Goal: Task Accomplishment & Management: Complete application form

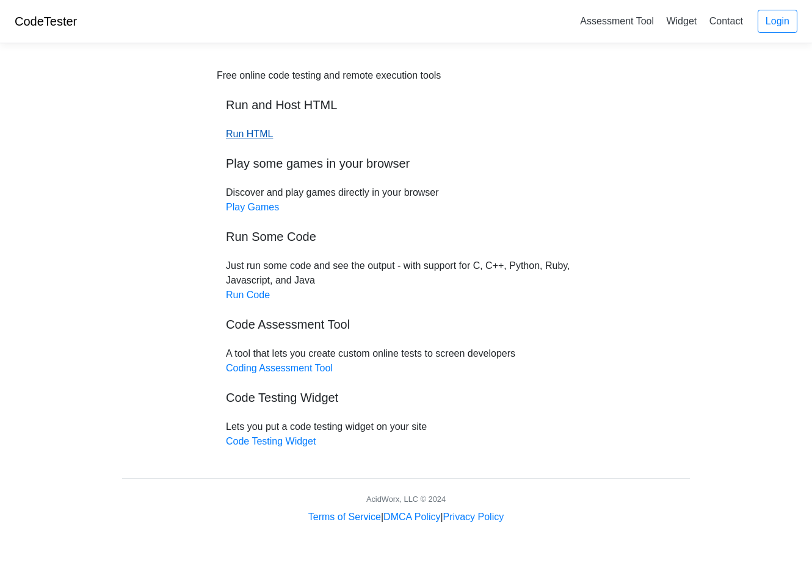
click at [245, 135] on link "Run HTML" at bounding box center [249, 134] width 47 height 10
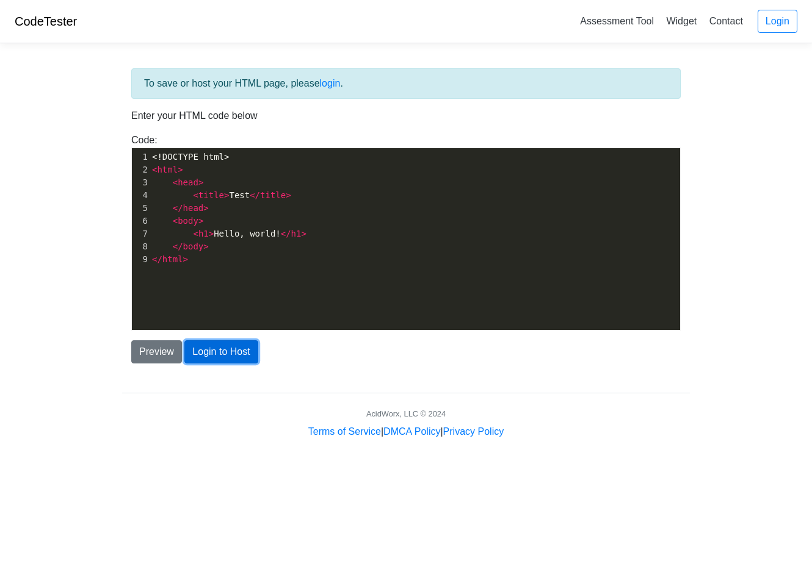
click at [215, 358] on button "Login to Host" at bounding box center [220, 352] width 73 height 23
click at [205, 286] on div "xxxxxxxxxx 1 <!DOCTYPE html> 2 < html > 3 < head > 4 < title > Test </ title > …" at bounding box center [415, 248] width 566 height 200
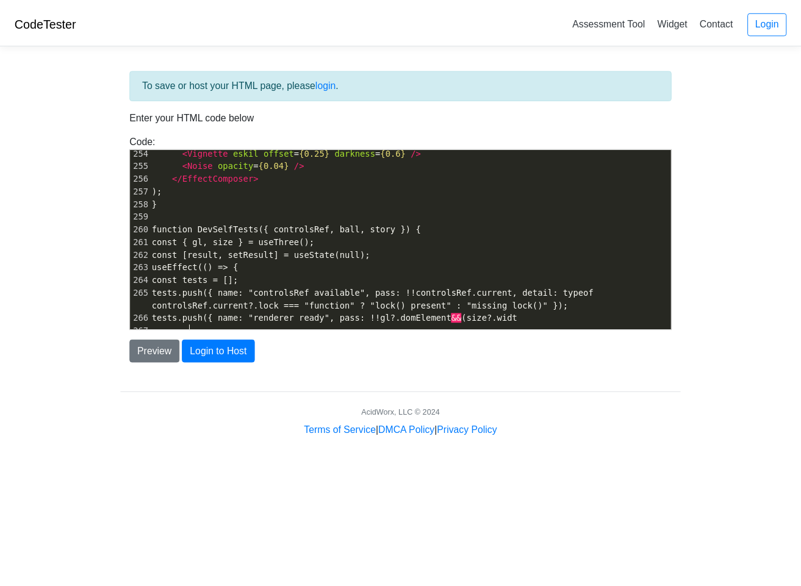
scroll to position [3247, 0]
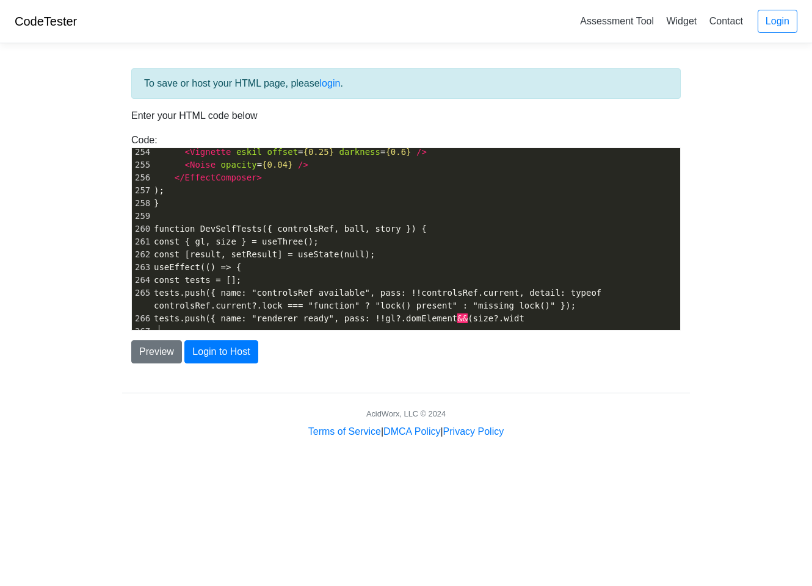
click at [159, 334] on div "Preview Login to Host" at bounding box center [406, 347] width 568 height 33
click at [161, 345] on button "Preview" at bounding box center [156, 352] width 51 height 23
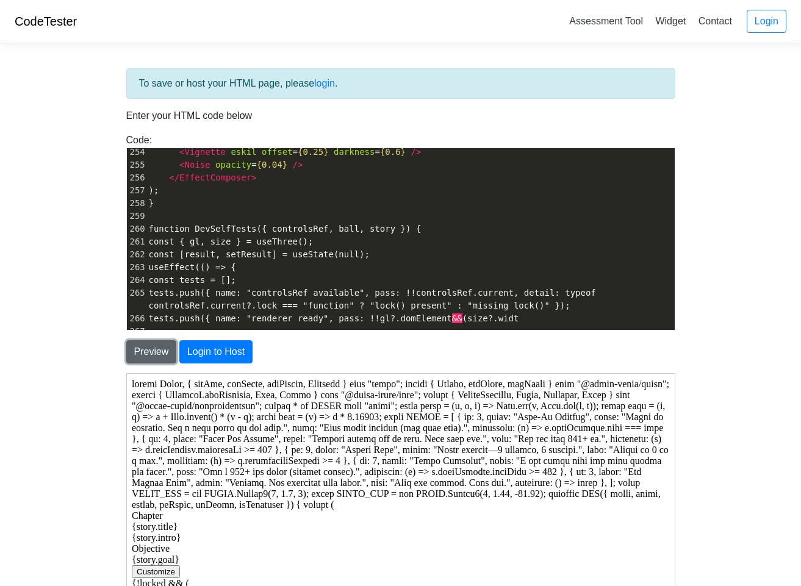
scroll to position [0, 0]
click at [148, 569] on button "Customize" at bounding box center [155, 571] width 48 height 13
click at [151, 571] on button "Customize" at bounding box center [155, 571] width 48 height 13
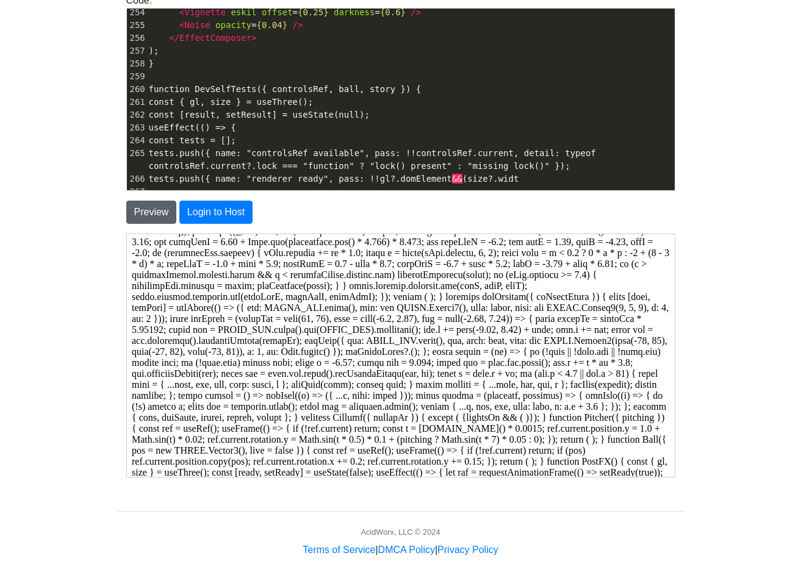
click at [159, 213] on button "Preview" at bounding box center [151, 212] width 51 height 23
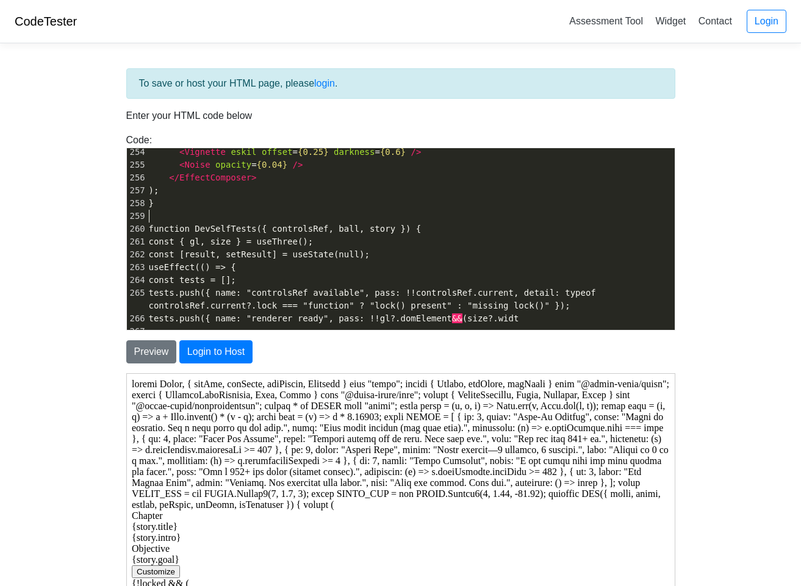
click at [292, 210] on pre "​" at bounding box center [410, 216] width 528 height 13
type textarea "import React, { useRef, useState, useEffect, Suspense } from "react"; import { …"
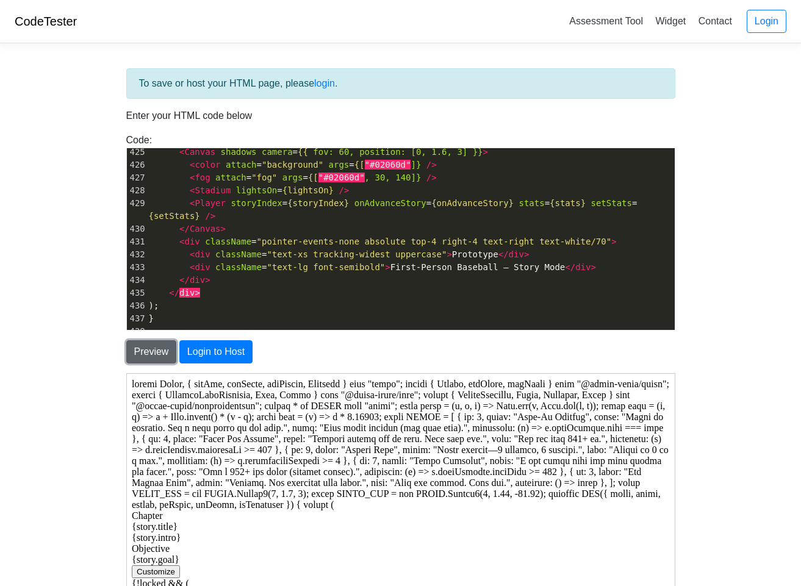
click at [139, 352] on button "Preview" at bounding box center [151, 352] width 51 height 23
click at [140, 352] on button "Preview" at bounding box center [151, 352] width 51 height 23
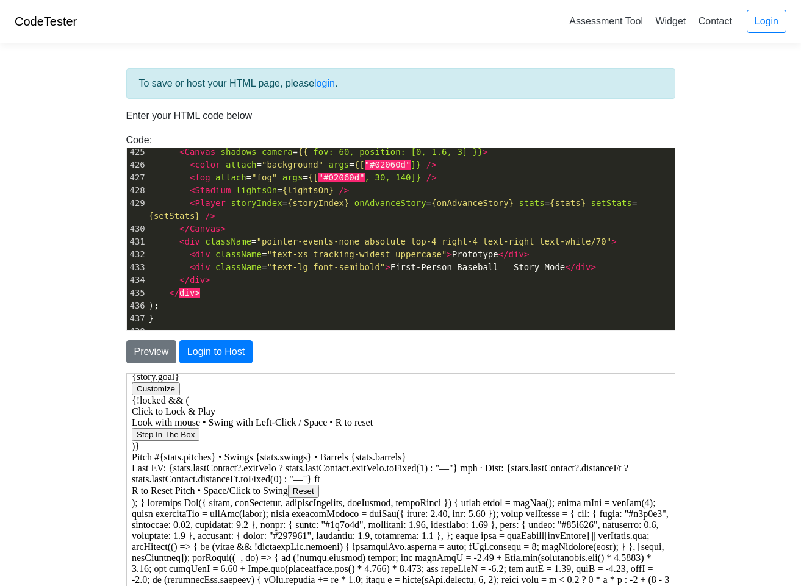
click at [182, 436] on button "Step In The Box" at bounding box center [165, 434] width 68 height 13
click at [309, 491] on button "Reset" at bounding box center [302, 491] width 31 height 13
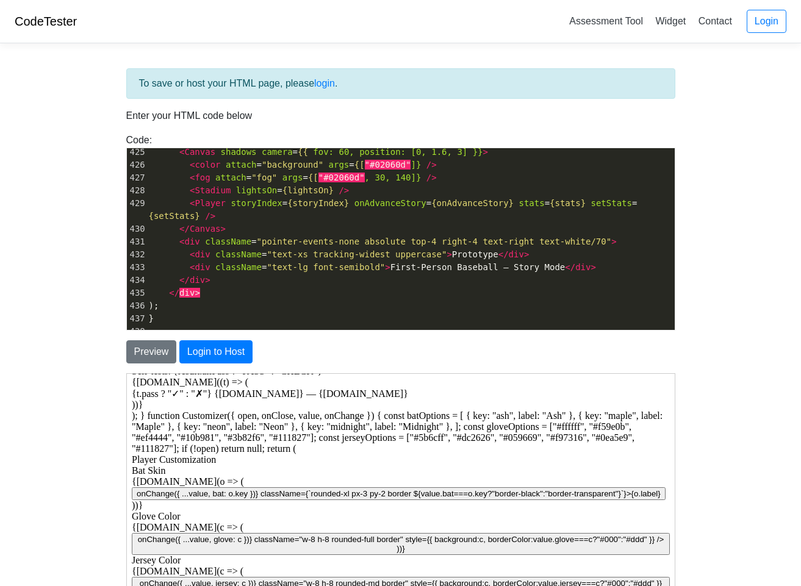
drag, startPoint x: 331, startPoint y: 474, endPoint x: 344, endPoint y: 497, distance: 26.2
click at [335, 481] on div "Bat Skin {batOptions.map(o => ( onChange({ ...value, bat: o.key })} className={…" at bounding box center [400, 488] width 538 height 46
click at [344, 500] on button "onChange({ ...value, bat: o.key })} className={`rounded-xl px-3 py-2 border ${v…" at bounding box center [398, 493] width 534 height 13
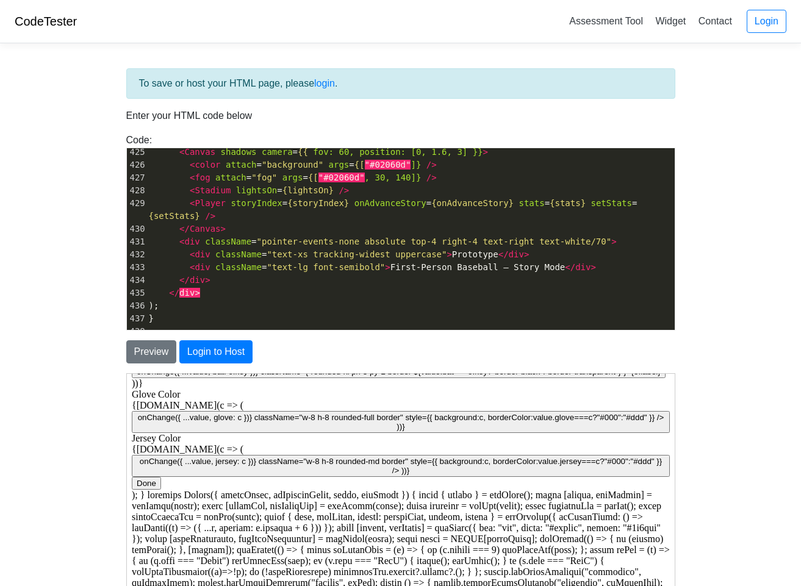
click at [210, 420] on div "{gloveOptions.map(c => ( onChange({ ...value, glove: c })} className="w-8 h-8 r…" at bounding box center [400, 416] width 538 height 33
click at [239, 444] on div "Jersey Color" at bounding box center [400, 438] width 538 height 11
click at [240, 433] on button "onChange({ ...value, glove: c })} className="w-8 h-8 rounded-full border" style…" at bounding box center [400, 422] width 538 height 22
click at [258, 471] on button "onChange({ ...value, jersey: c })} className="w-8 h-8 rounded-md border" style=…" at bounding box center [400, 466] width 538 height 22
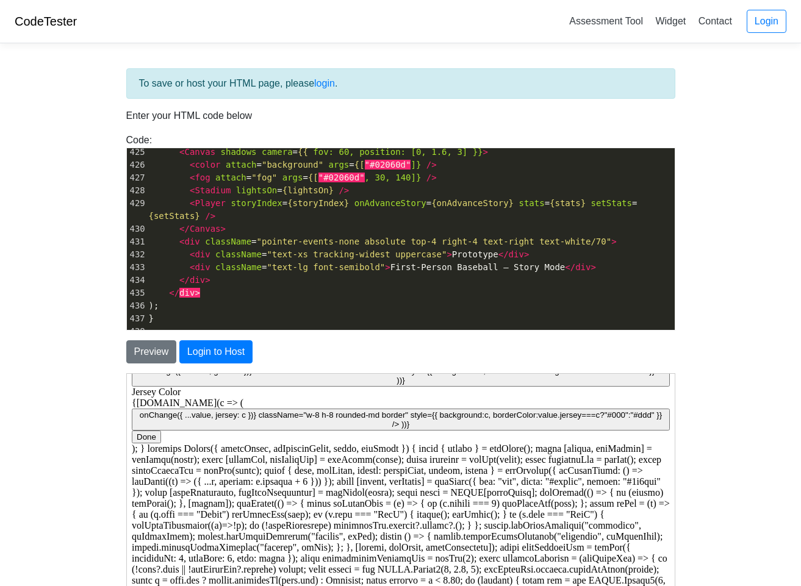
scroll to position [915, 0]
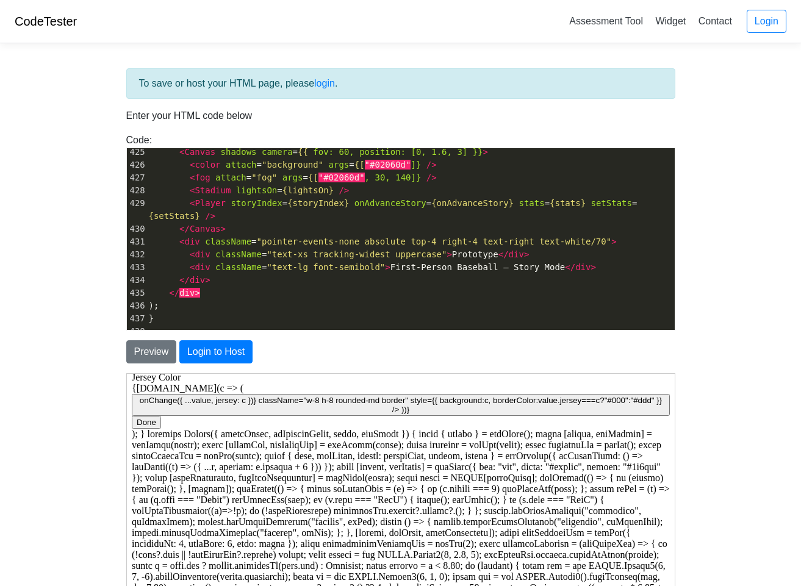
click at [142, 439] on body "Chapter {story.title} {story.intro} Objective {story.goal} Customize {!locked &…" at bounding box center [400, 200] width 538 height 1474
click at [144, 428] on button "Done" at bounding box center [145, 422] width 29 height 13
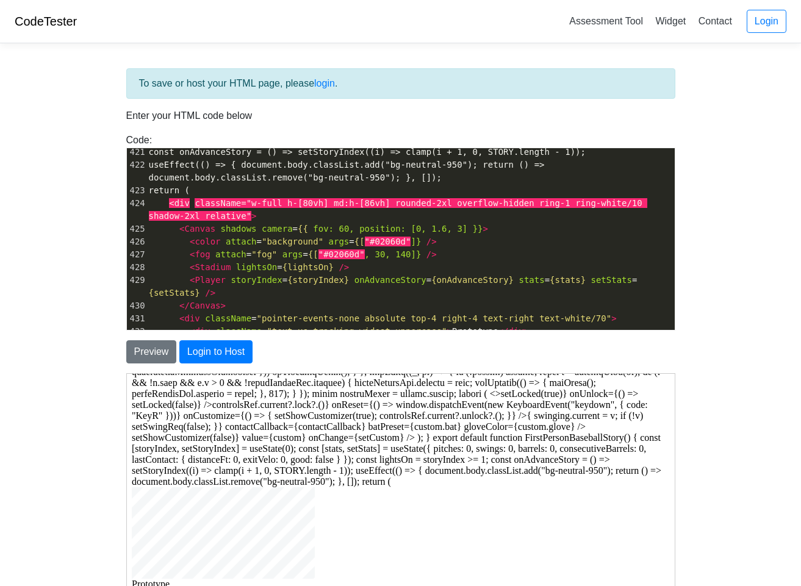
scroll to position [5441, 0]
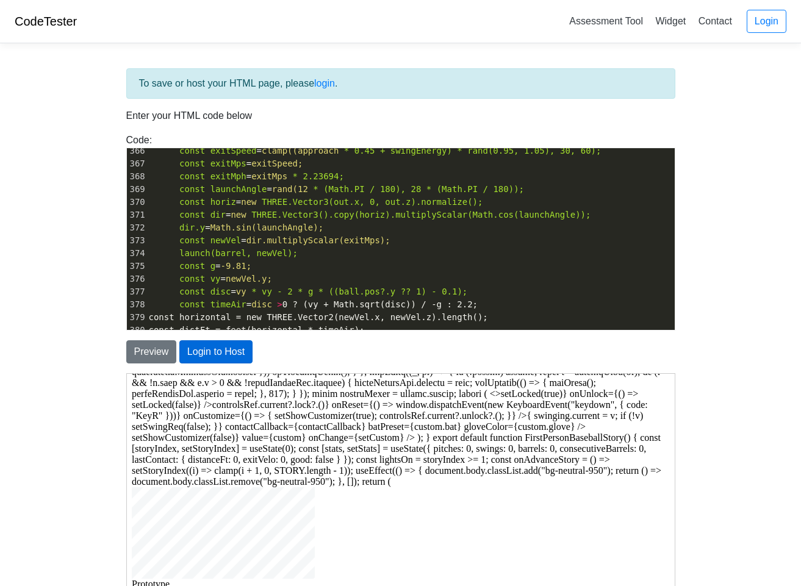
click at [228, 347] on button "Login to Host" at bounding box center [215, 352] width 73 height 23
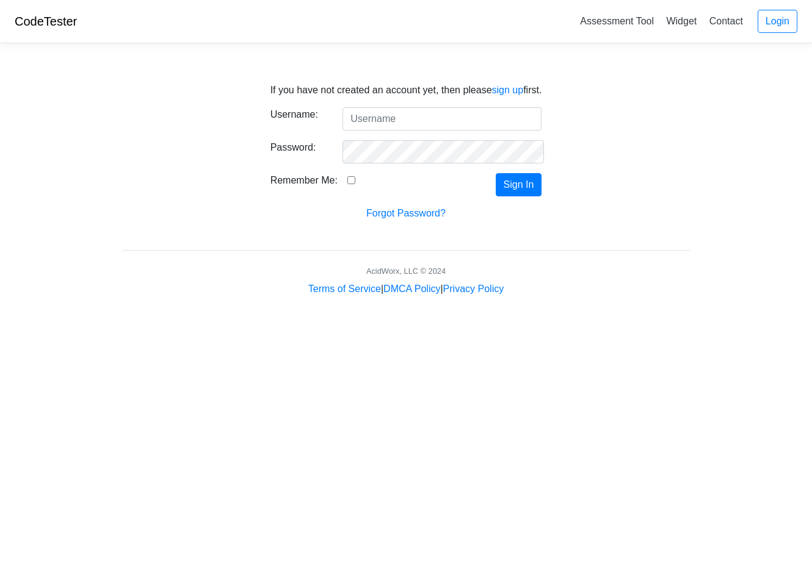
click at [422, 131] on form "Username: Password: Remember Me: Sign In Forgot Password?" at bounding box center [406, 164] width 272 height 114
click at [420, 124] on input "Username:" at bounding box center [441, 118] width 199 height 23
click at [508, 86] on link "sign up" at bounding box center [508, 90] width 32 height 10
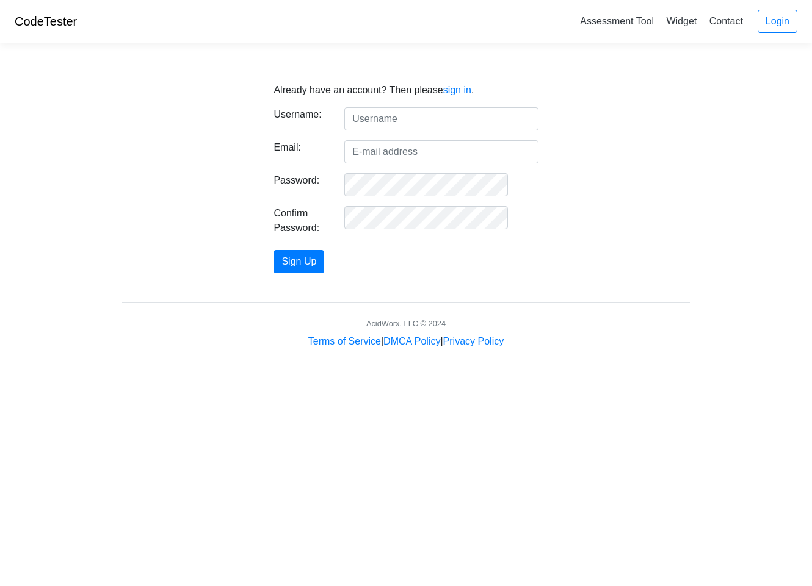
click at [384, 103] on div "Already have an account? Then please sign in . Username: Email: Password: Confi…" at bounding box center [405, 178] width 264 height 190
click at [392, 118] on input "text" at bounding box center [440, 118] width 193 height 23
click at [405, 153] on input "Email:" at bounding box center [440, 151] width 193 height 23
click at [402, 111] on input "120504" at bounding box center [440, 118] width 193 height 23
type input "1"
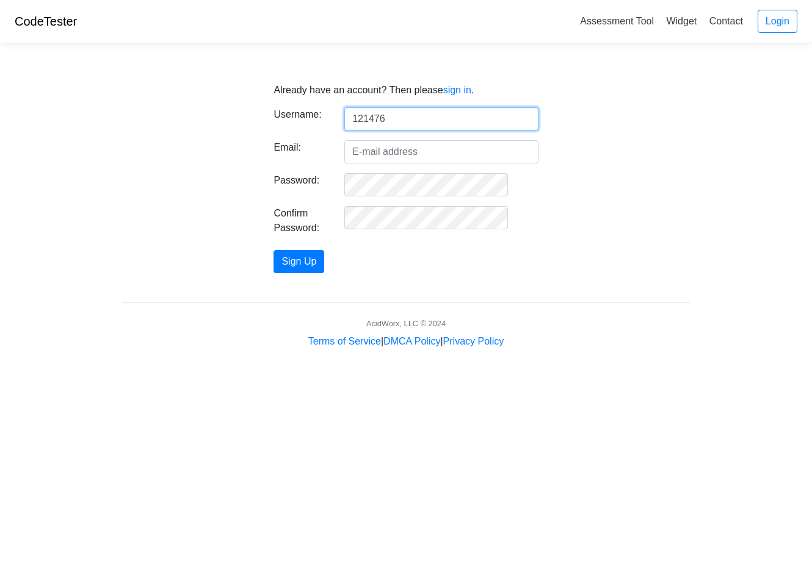
type input "121476"
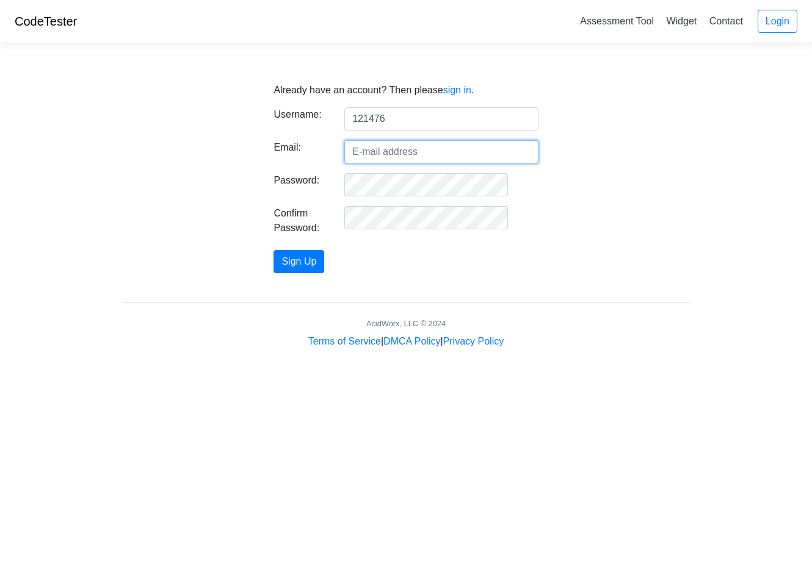
click at [409, 159] on input "Email:" at bounding box center [440, 151] width 193 height 23
type input "mrawesome15lee@gmail.com"
click at [329, 246] on form "Username: 121476 Email: mrawesome15lee@gmail.com Password: Confirm Password: Si…" at bounding box center [405, 190] width 264 height 166
click at [330, 249] on form "Username: 121476 Email: mrawesome15lee@gmail.com Password: Confirm Password: Si…" at bounding box center [405, 190] width 264 height 166
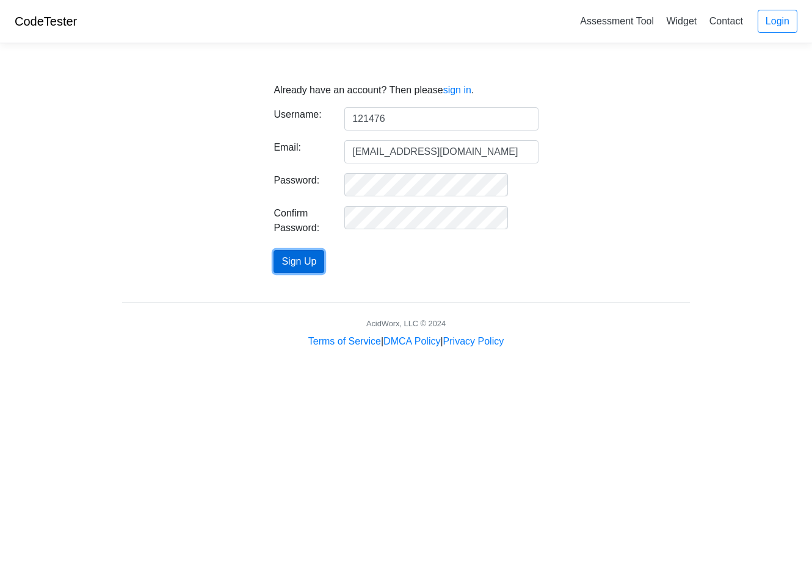
click at [324, 259] on button "Sign Up" at bounding box center [298, 261] width 51 height 23
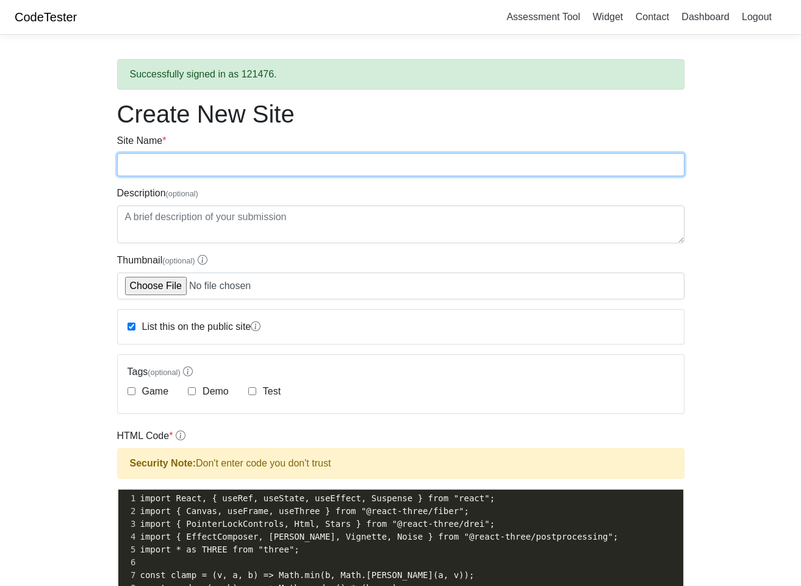
click at [168, 163] on input "Site Name *" at bounding box center [401, 164] width 568 height 23
click at [325, 169] on input "Site Name *" at bounding box center [401, 164] width 568 height 23
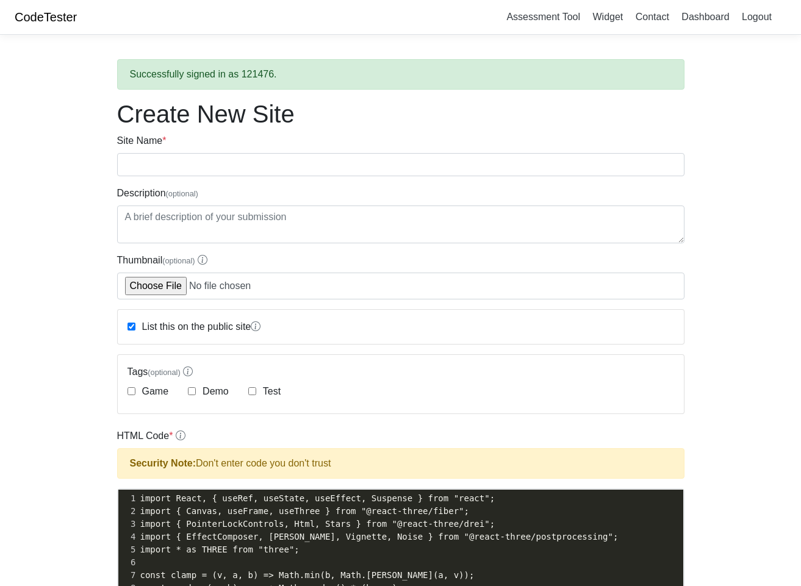
click at [322, 117] on h1 "Create New Site" at bounding box center [401, 113] width 568 height 29
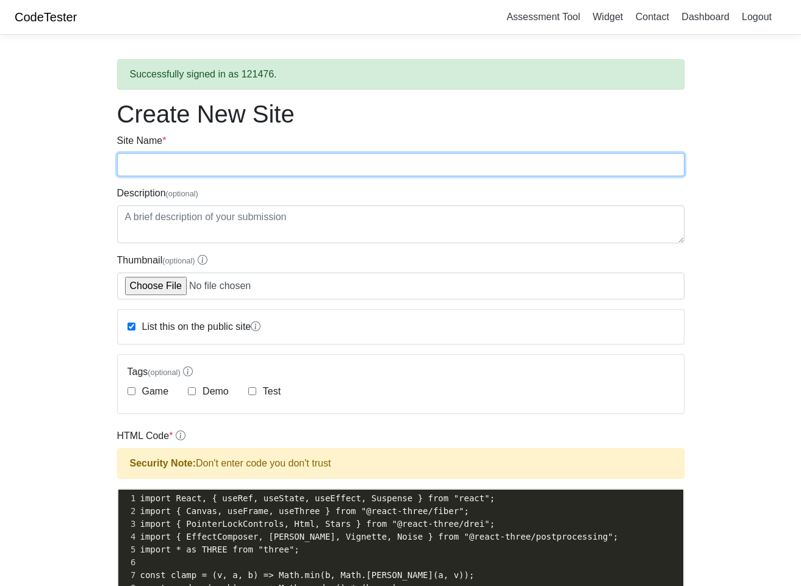
click at [302, 165] on input "Site Name *" at bounding box center [401, 164] width 568 height 23
type input "Baseball 1"
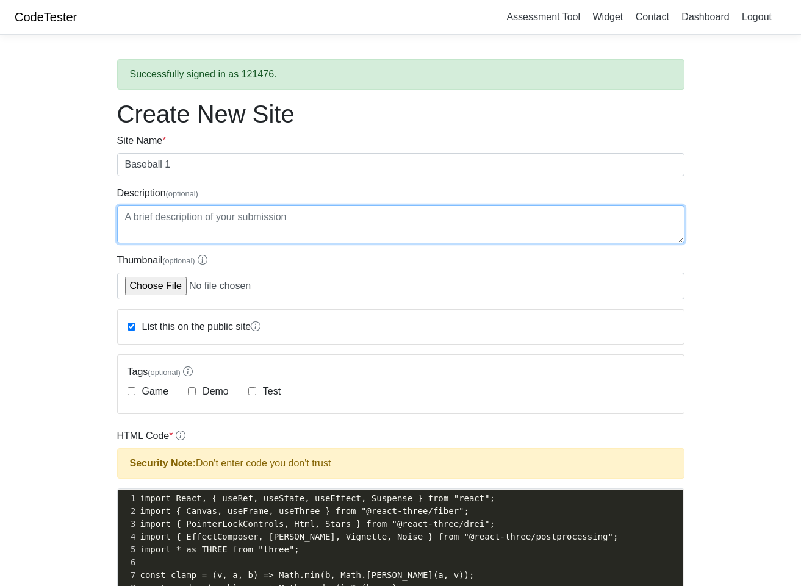
click at [374, 237] on textarea "Description (optional)" at bounding box center [401, 225] width 568 height 38
type textarea "B"
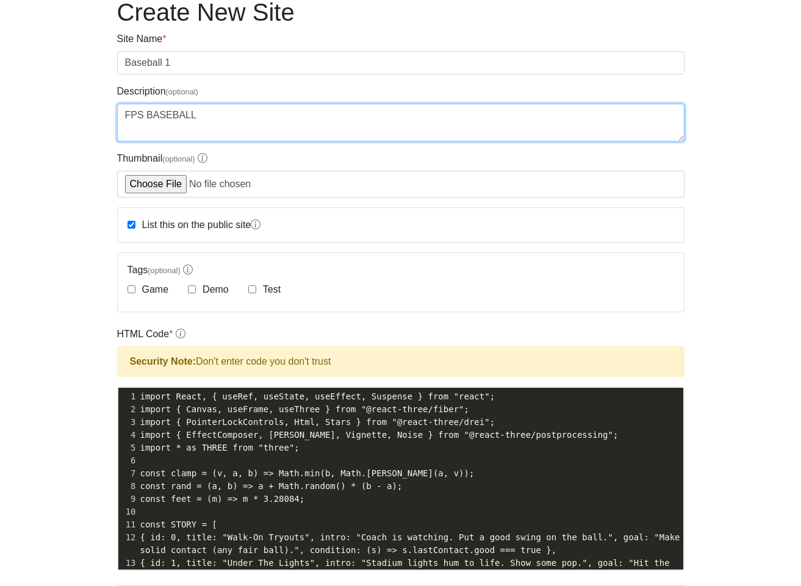
scroll to position [122, 0]
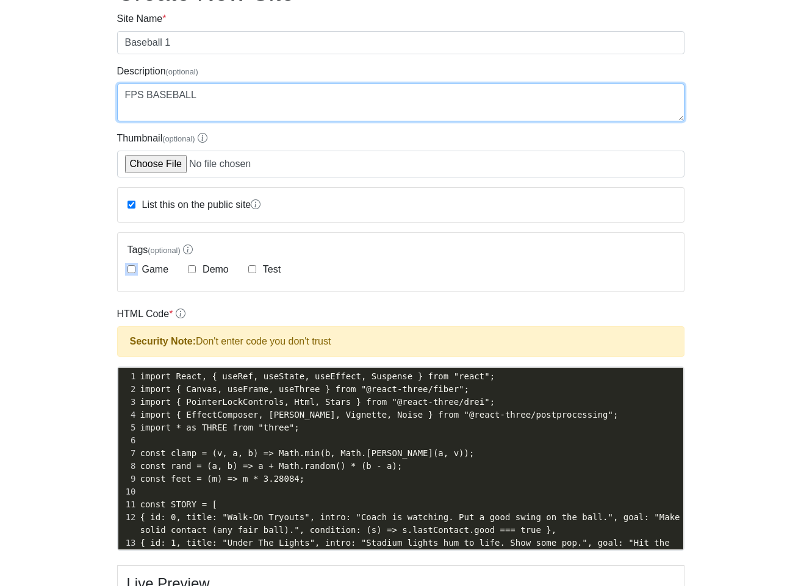
type textarea "FPS BASEBALL"
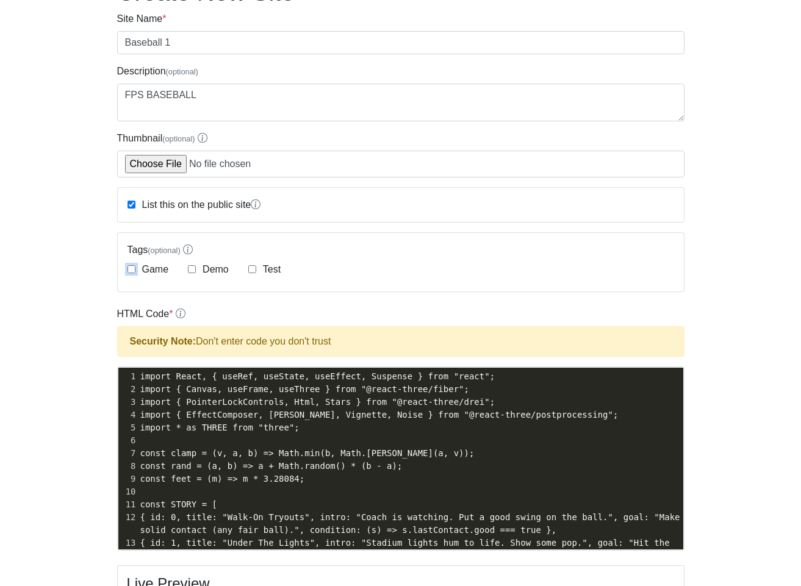
click at [131, 270] on input "Game" at bounding box center [132, 269] width 8 height 8
checkbox input "true"
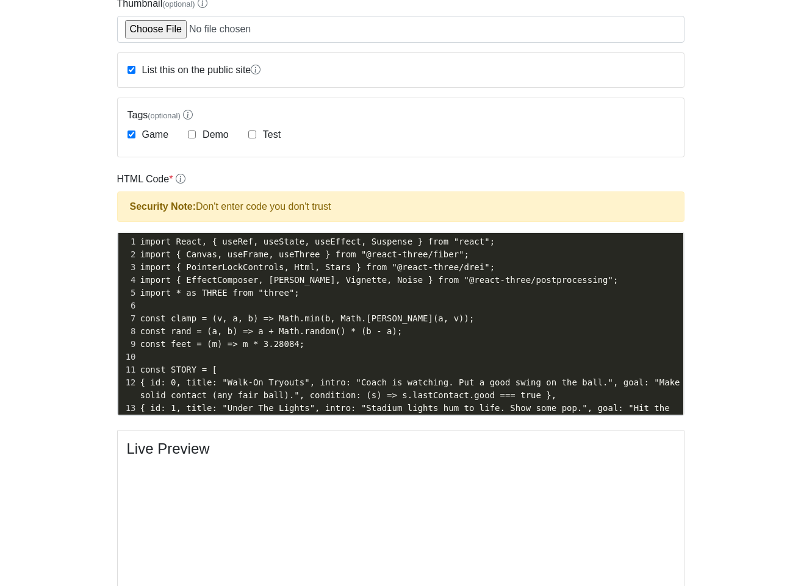
scroll to position [305, 0]
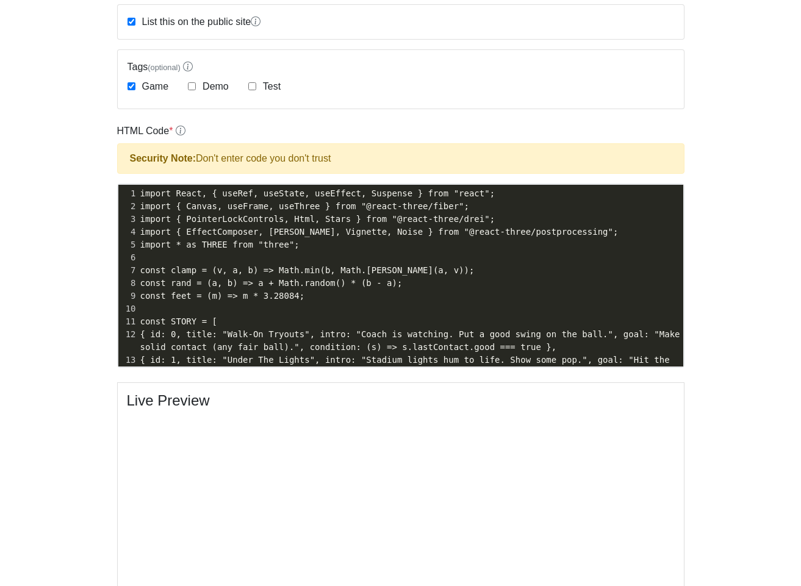
click at [194, 90] on div "Demo" at bounding box center [208, 86] width 41 height 15
click at [194, 84] on input "Demo" at bounding box center [192, 86] width 8 height 8
checkbox input "true"
click at [250, 90] on input "Test" at bounding box center [252, 86] width 8 height 8
checkbox input "true"
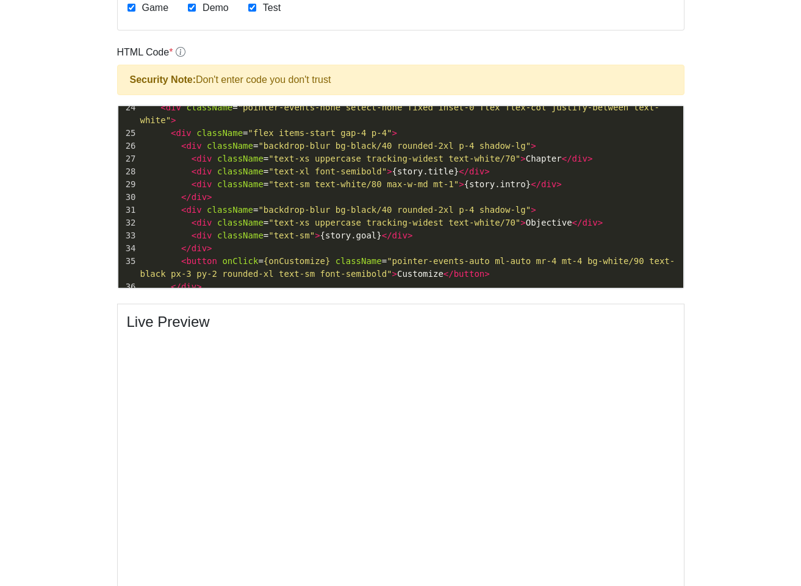
scroll to position [529, 0]
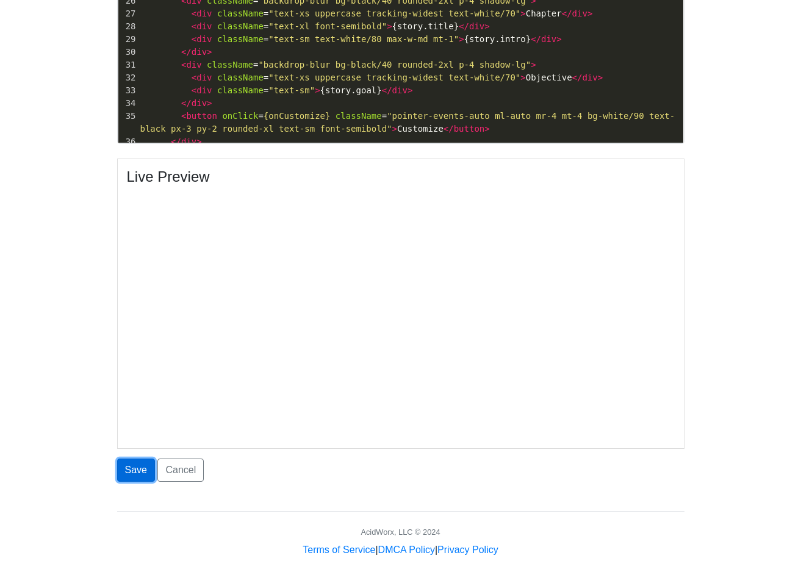
click at [130, 460] on button "Save" at bounding box center [136, 470] width 38 height 23
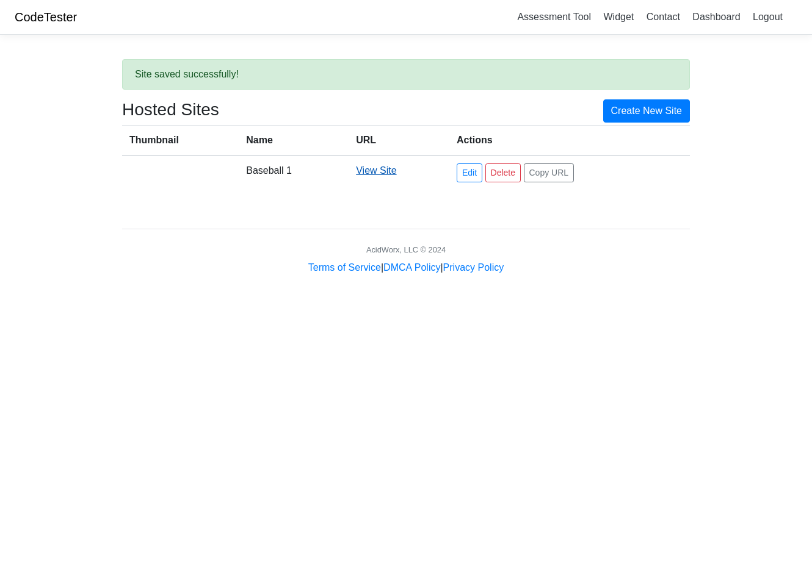
click at [370, 170] on link "View Site" at bounding box center [376, 170] width 40 height 10
click at [474, 181] on link "Edit" at bounding box center [469, 173] width 26 height 19
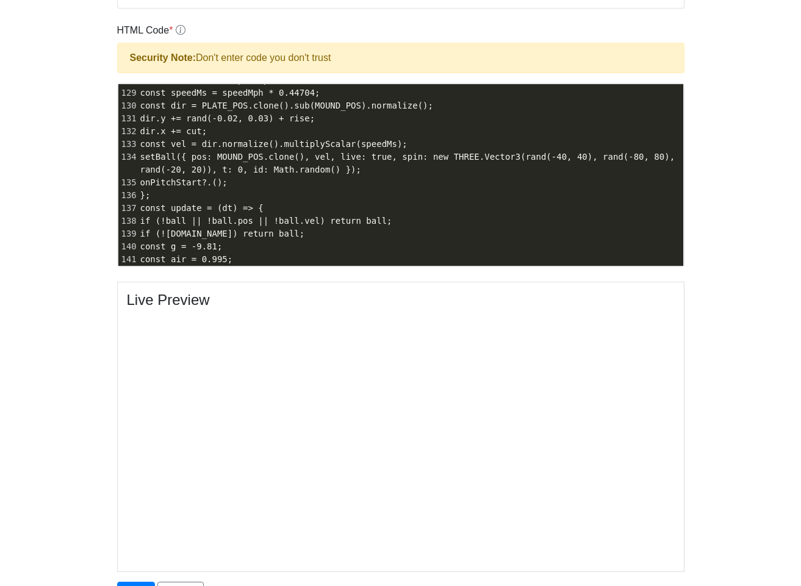
scroll to position [1609, 0]
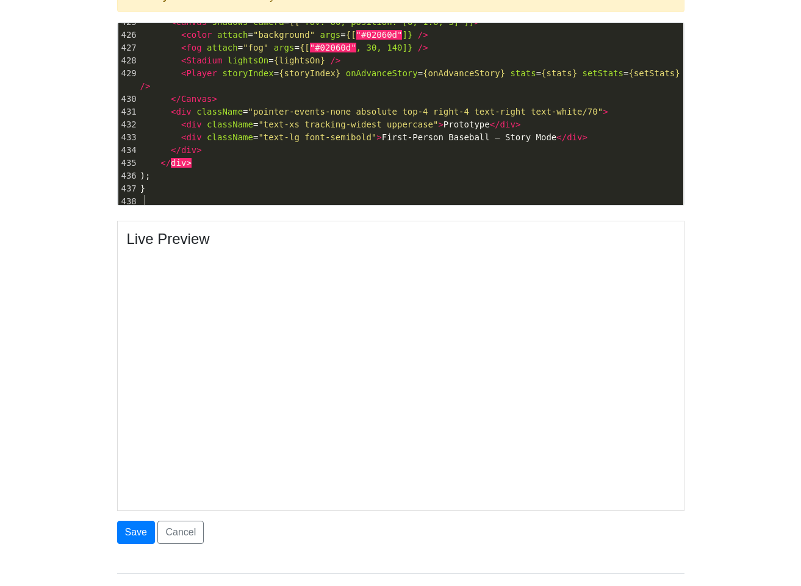
click at [146, 209] on span at bounding box center [165, 214] width 51 height 10
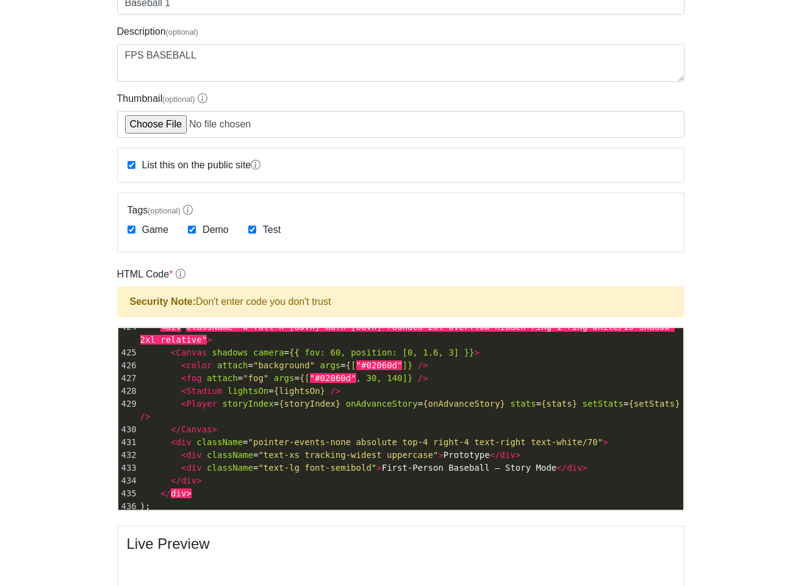
click at [34, 299] on body "CodeTester Assessment Tool Widget Contact Dashboard Logout Edit Baseball 1 Site…" at bounding box center [400, 401] width 801 height 1047
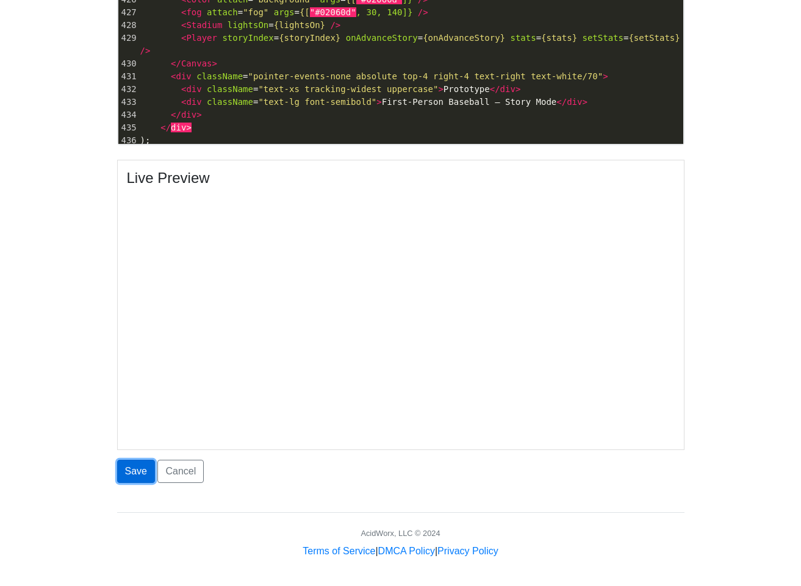
click at [137, 475] on button "Save" at bounding box center [136, 471] width 38 height 23
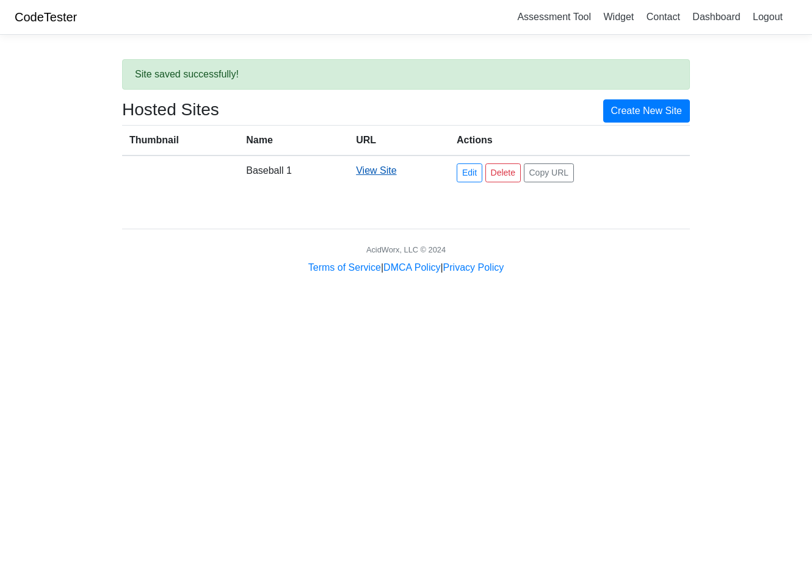
click at [370, 175] on link "View Site" at bounding box center [376, 170] width 40 height 10
click at [461, 173] on link "Edit" at bounding box center [469, 173] width 26 height 19
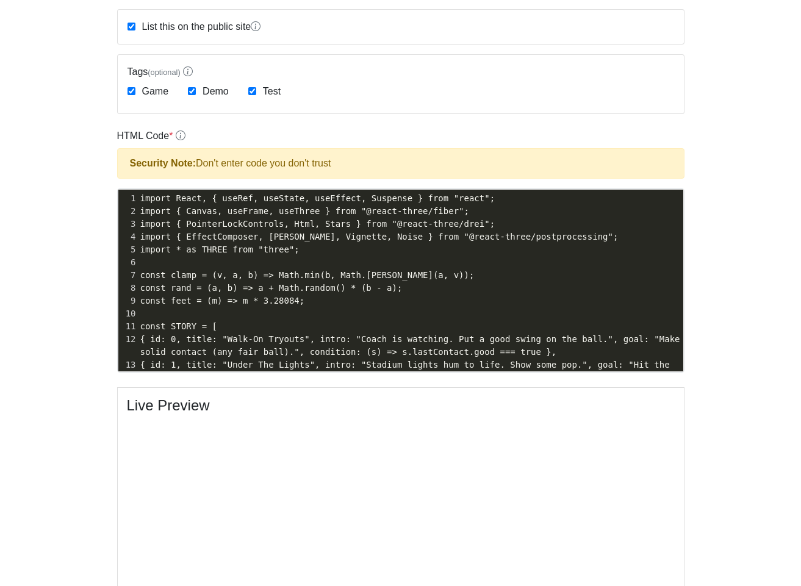
scroll to position [305, 0]
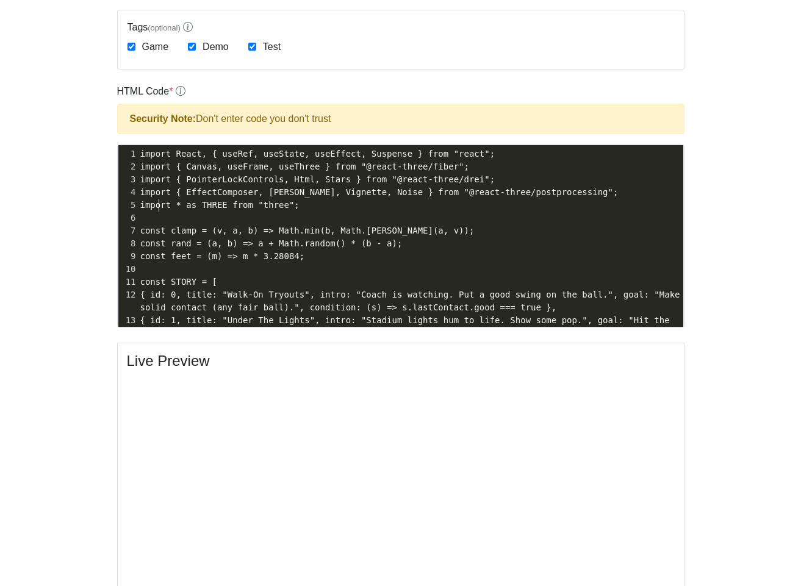
click at [160, 201] on span "import * as THREE from "three";" at bounding box center [219, 205] width 159 height 10
type textarea "import React, { useRef, useState, useEffect, Suspense } from "react"; import { …"
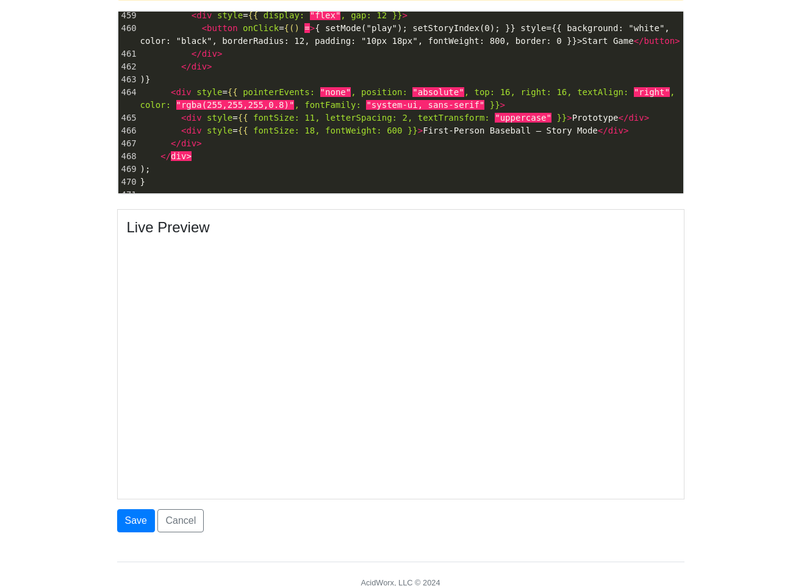
scroll to position [489, 0]
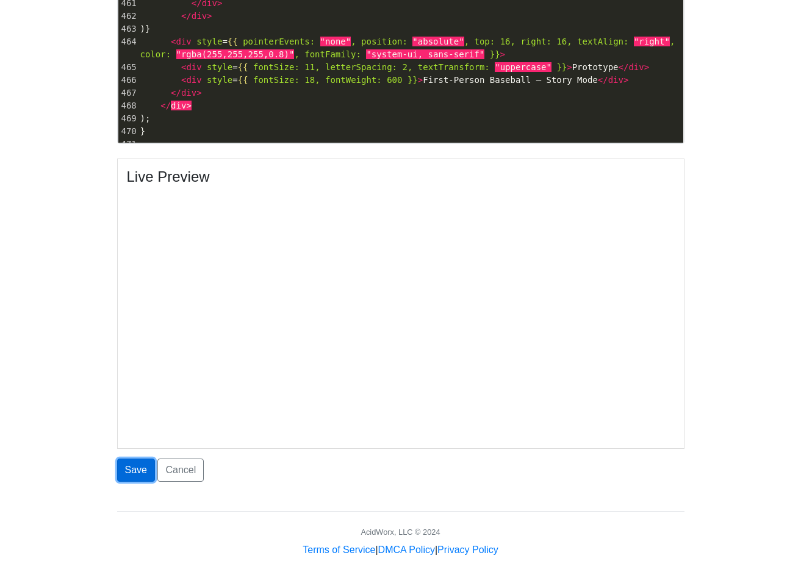
click at [127, 480] on button "Save" at bounding box center [136, 470] width 38 height 23
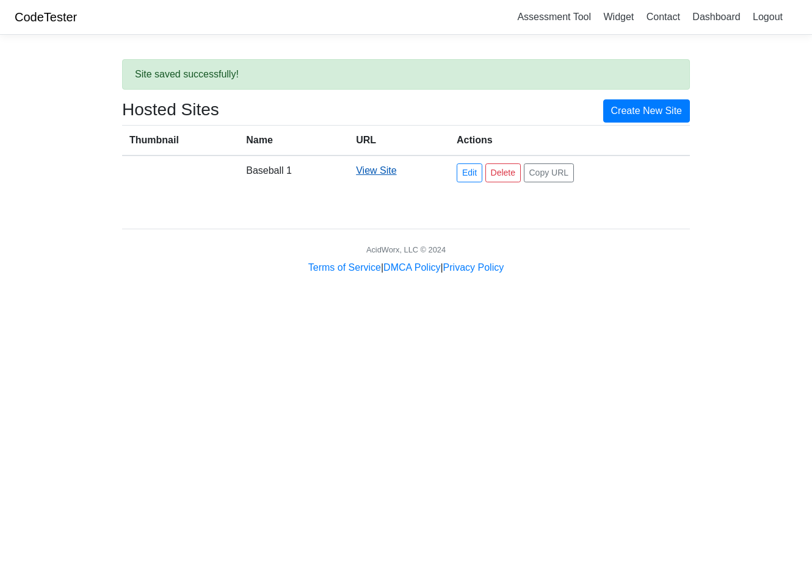
click at [369, 167] on link "View Site" at bounding box center [376, 170] width 40 height 10
click at [455, 175] on td "Edit Delete Copy URL" at bounding box center [569, 173] width 240 height 34
click at [463, 176] on link "Edit" at bounding box center [469, 173] width 26 height 19
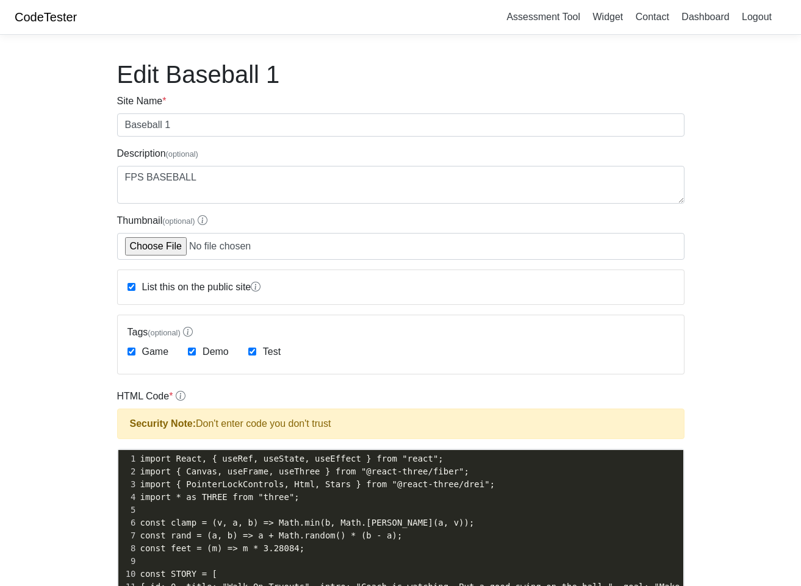
scroll to position [1, 0]
click at [140, 458] on pre "import React, { useRef, useState, useEffect } from "react";" at bounding box center [411, 459] width 546 height 13
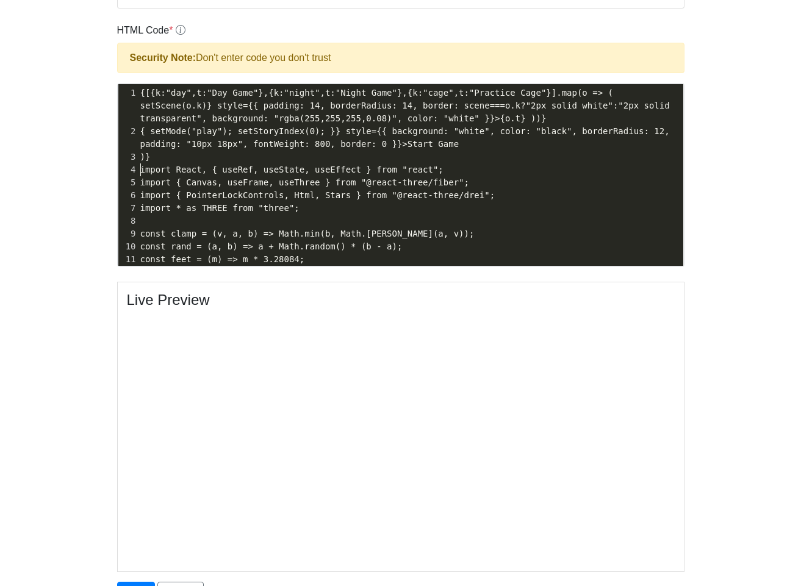
click at [71, 383] on body "CodeTester Assessment Tool Widget Contact Dashboard Logout Edit Baseball 1 Site…" at bounding box center [400, 157] width 801 height 1047
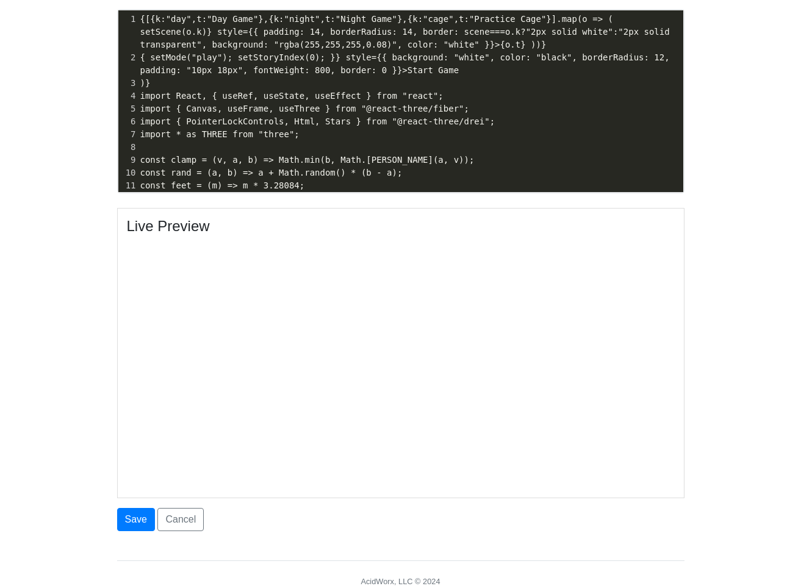
scroll to position [489, 0]
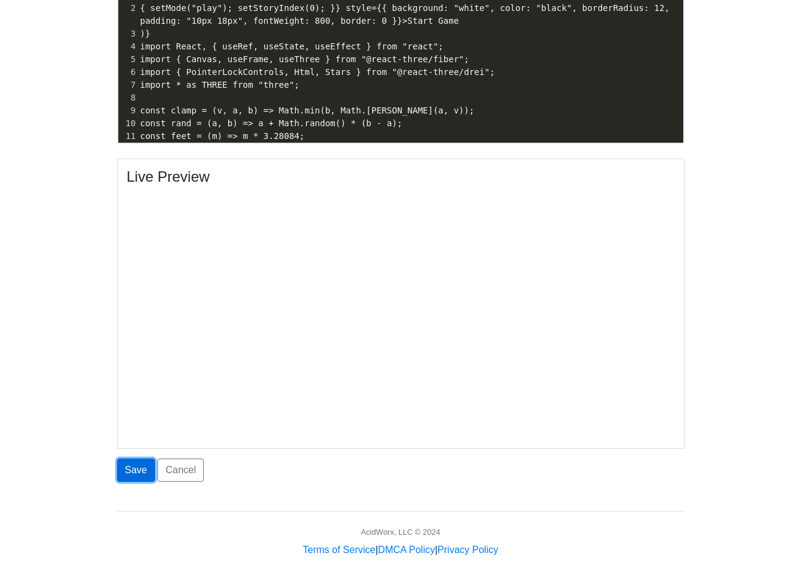
click at [151, 478] on button "Save" at bounding box center [136, 470] width 38 height 23
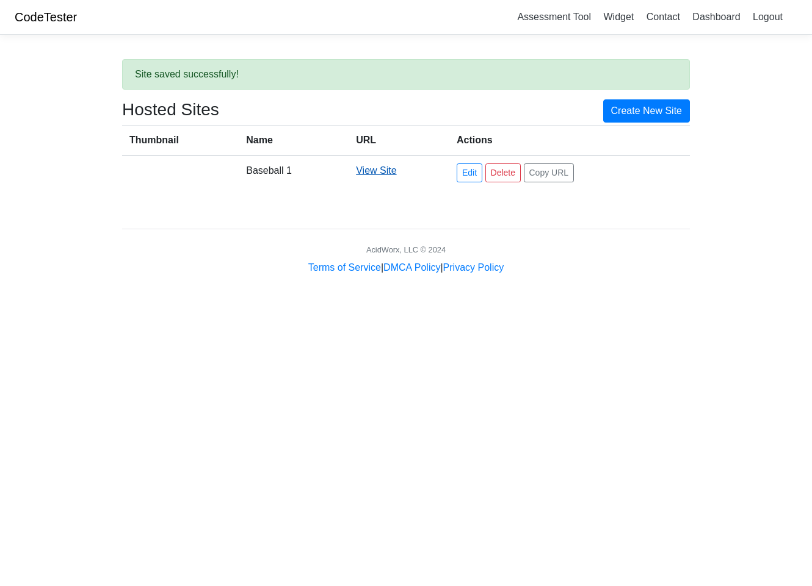
click at [377, 168] on link "View Site" at bounding box center [376, 170] width 40 height 10
click at [469, 179] on link "Edit" at bounding box center [469, 173] width 26 height 19
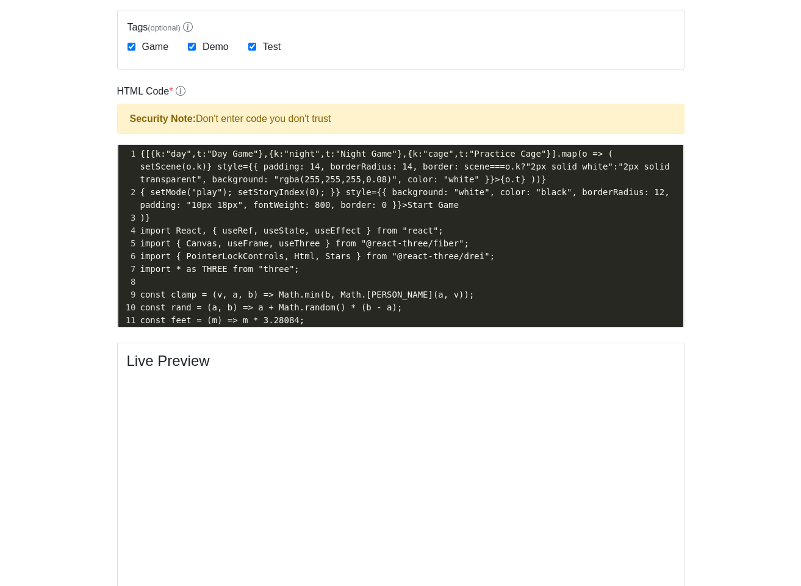
scroll to position [1, 0]
click at [140, 150] on pre "{[{k:"day",t:"Day Game"},{k:"night",t:"Night Game"},{k:"cage",t:"Practice Cage"…" at bounding box center [411, 167] width 546 height 38
type textarea "{[{k:"day",t:"Day Game"},{k:"night",t:"Night Game"},{k:"cage",t:"Practice Cage"…"
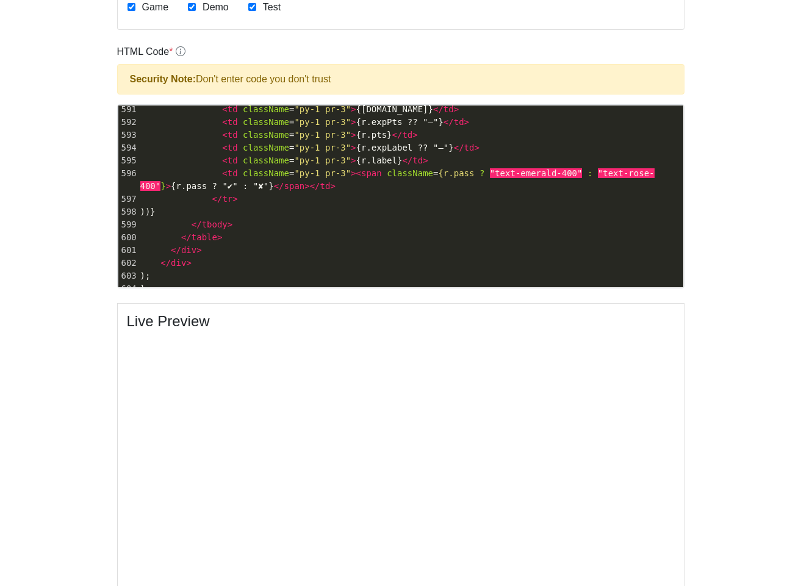
scroll to position [489, 0]
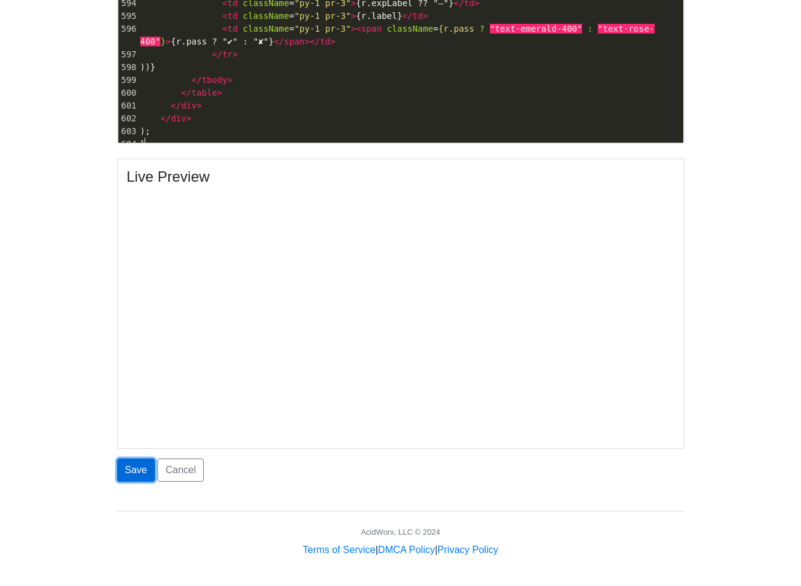
click at [145, 473] on button "Save" at bounding box center [136, 470] width 38 height 23
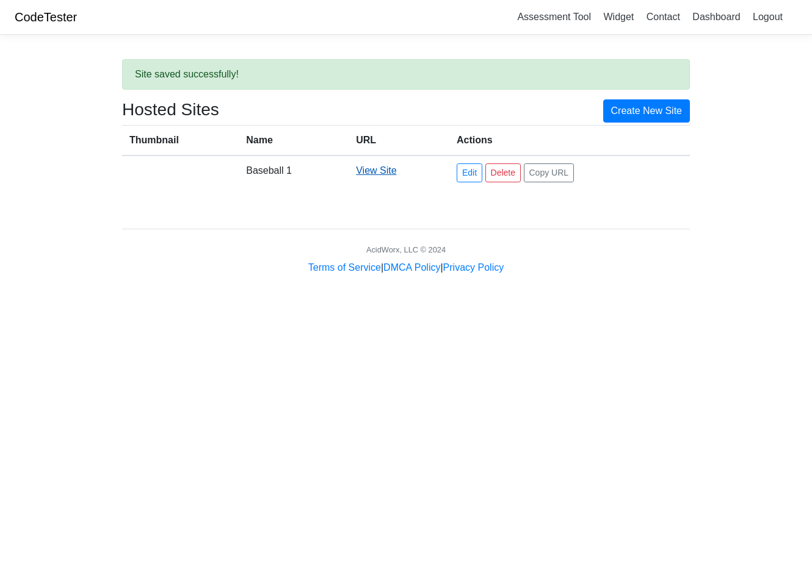
click at [361, 171] on link "View Site" at bounding box center [376, 170] width 40 height 10
click at [471, 167] on link "Edit" at bounding box center [469, 173] width 26 height 19
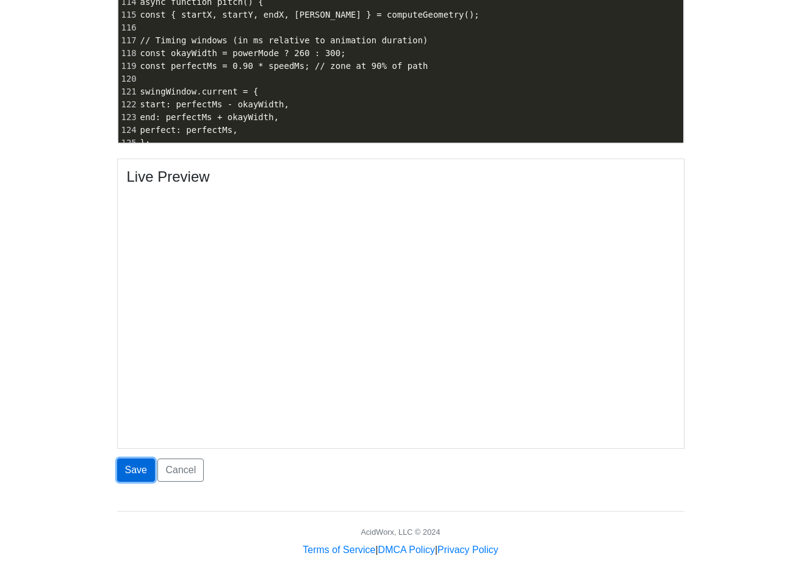
click at [134, 479] on button "Save" at bounding box center [136, 470] width 38 height 23
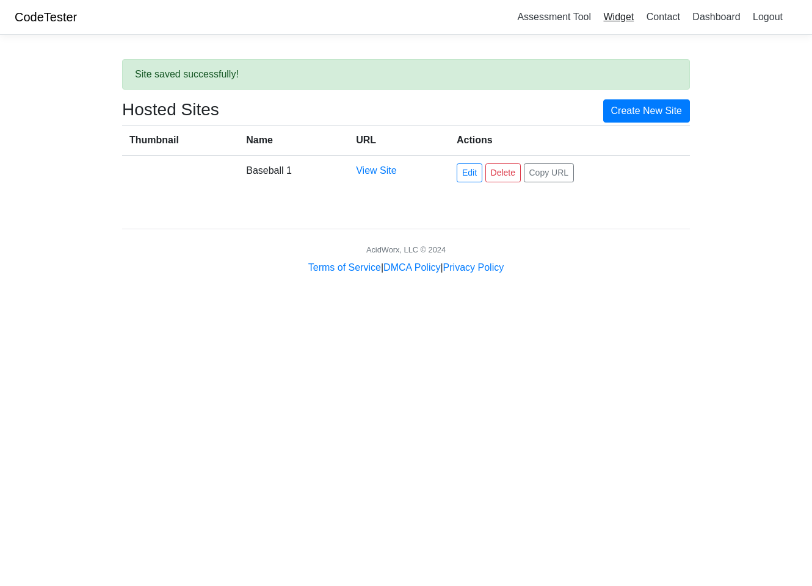
click at [631, 19] on link "Widget" at bounding box center [618, 17] width 40 height 20
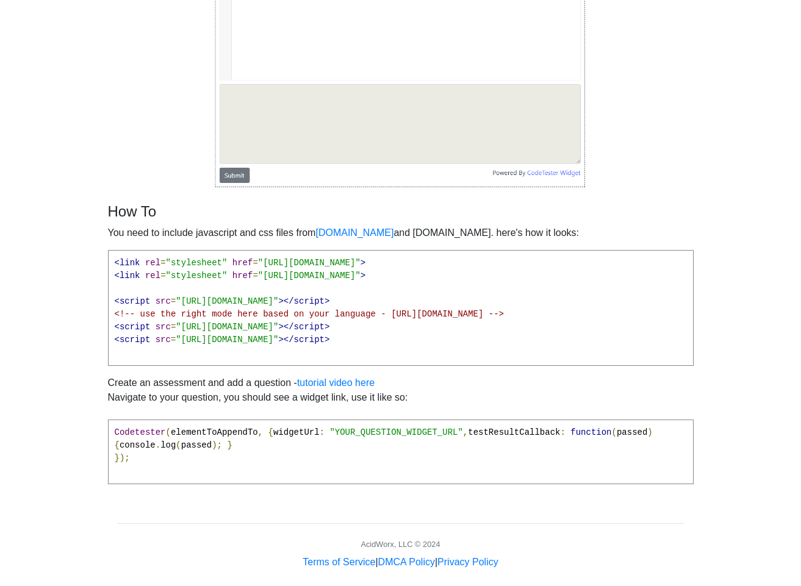
scroll to position [244, 0]
click at [617, 437] on span "passed" at bounding box center [632, 432] width 31 height 10
drag, startPoint x: 214, startPoint y: 435, endPoint x: 206, endPoint y: 441, distance: 10.5
click at [206, 435] on span "elementToAppendTo" at bounding box center [214, 432] width 87 height 10
drag, startPoint x: 181, startPoint y: 495, endPoint x: 176, endPoint y: 446, distance: 49.1
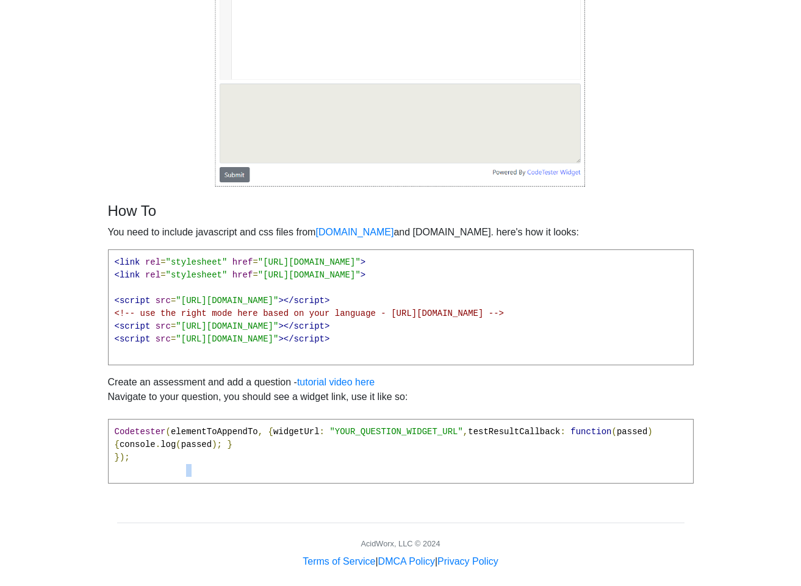
click at [179, 484] on pre "Codetester ( elementToAppendTo , { widgetUrl : "YOUR_QUESTION_WIDGET_URL" , tes…" at bounding box center [401, 451] width 586 height 65
drag, startPoint x: 176, startPoint y: 442, endPoint x: 171, endPoint y: 421, distance: 21.9
click at [320, 437] on span ":" at bounding box center [322, 432] width 5 height 10
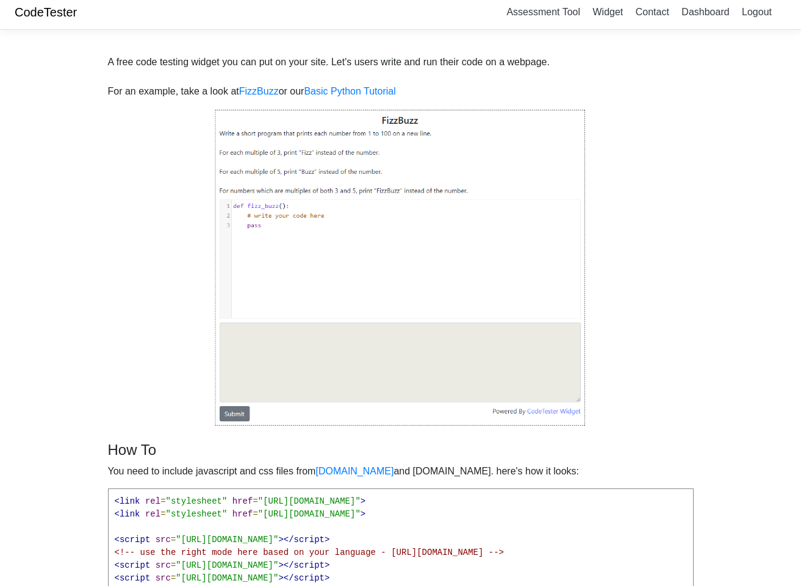
scroll to position [0, 0]
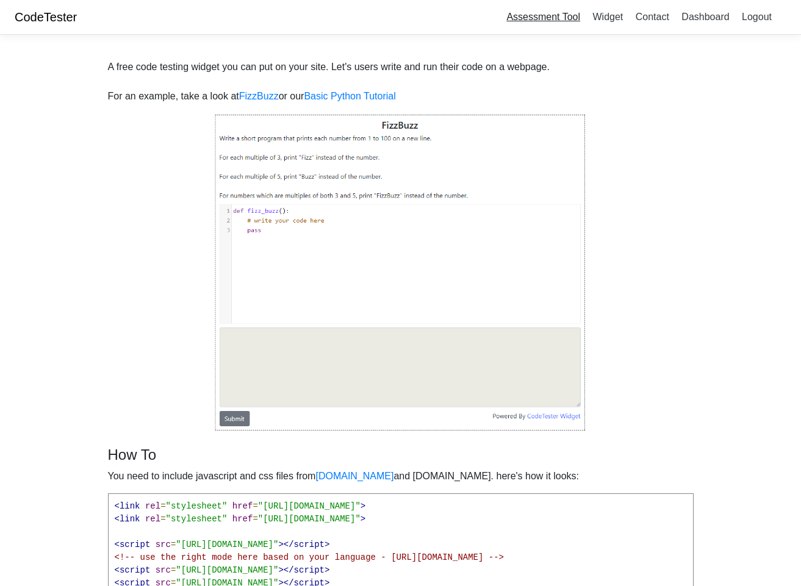
click at [545, 18] on link "Assessment Tool" at bounding box center [544, 17] width 84 height 20
